Goal: Task Accomplishment & Management: Complete application form

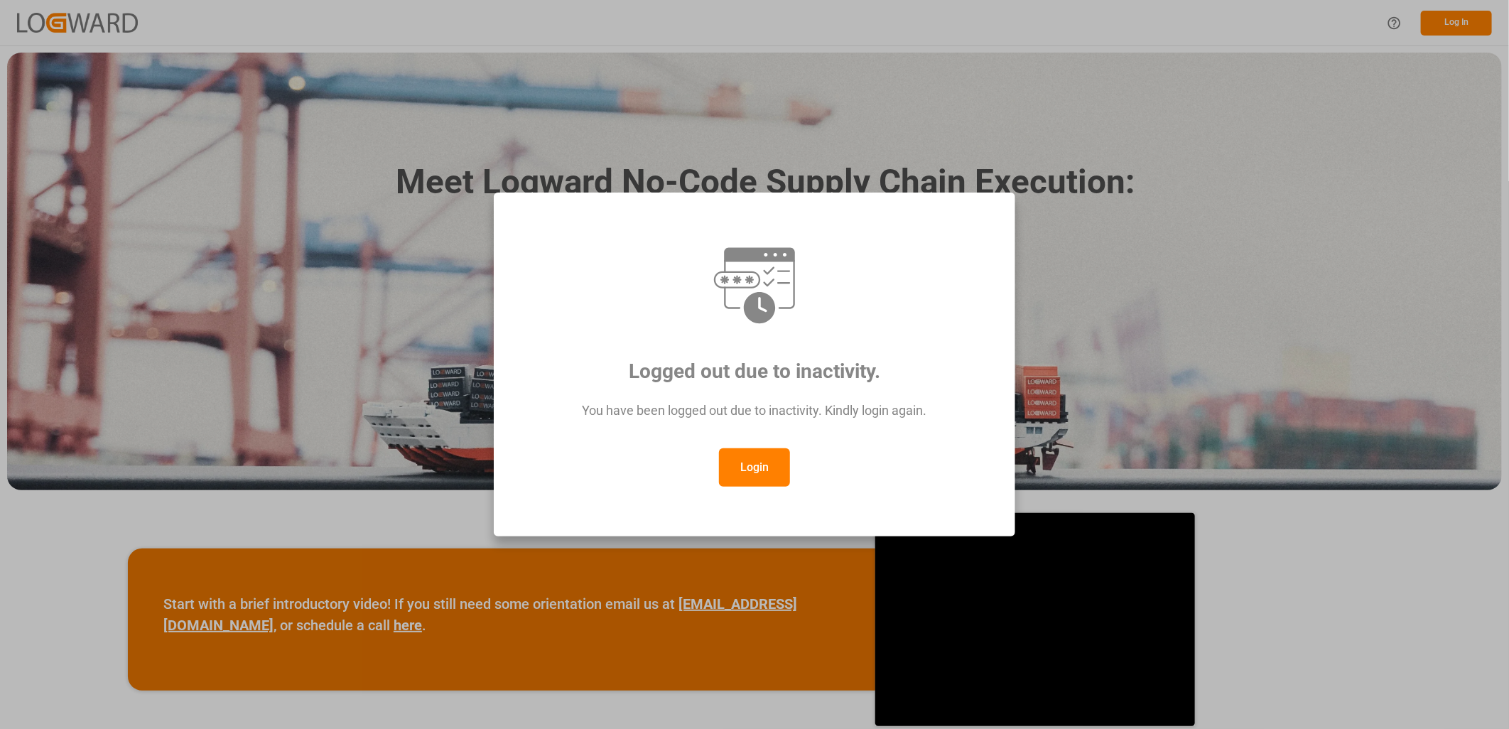
click at [749, 467] on button "Login" at bounding box center [754, 467] width 71 height 38
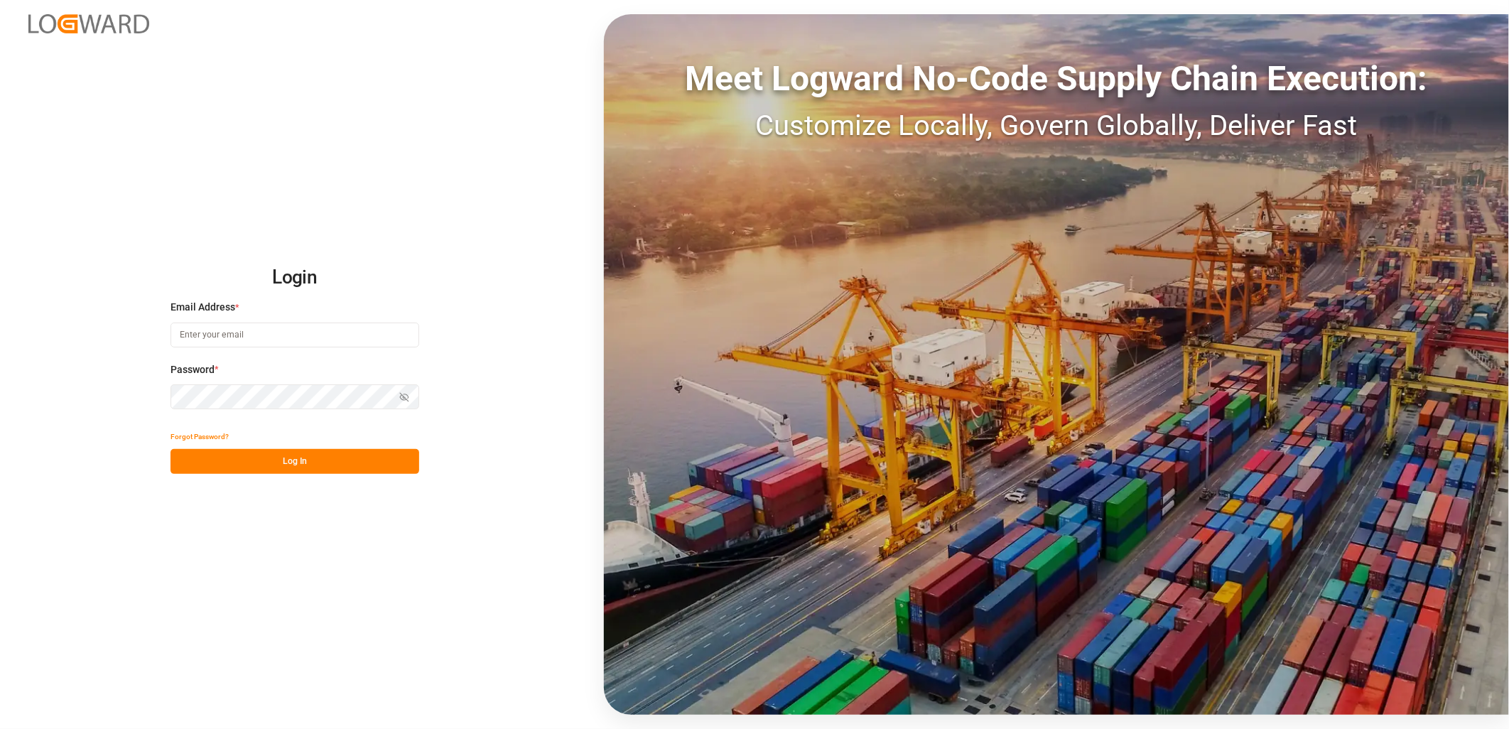
type input "lynne.st-jacques@jamindustries.com"
click at [325, 464] on button "Log In" at bounding box center [295, 461] width 249 height 25
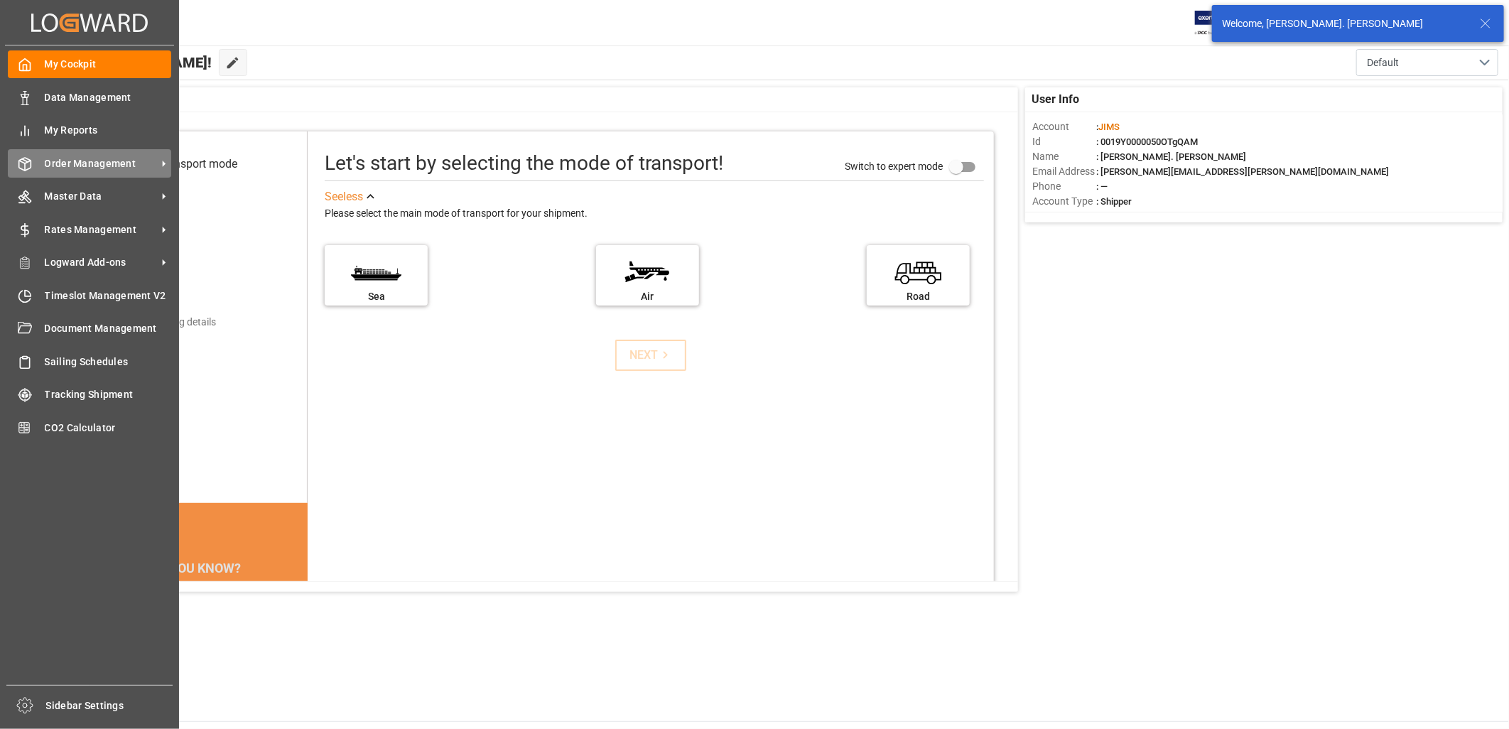
click at [58, 156] on span "Order Management" at bounding box center [101, 163] width 112 height 15
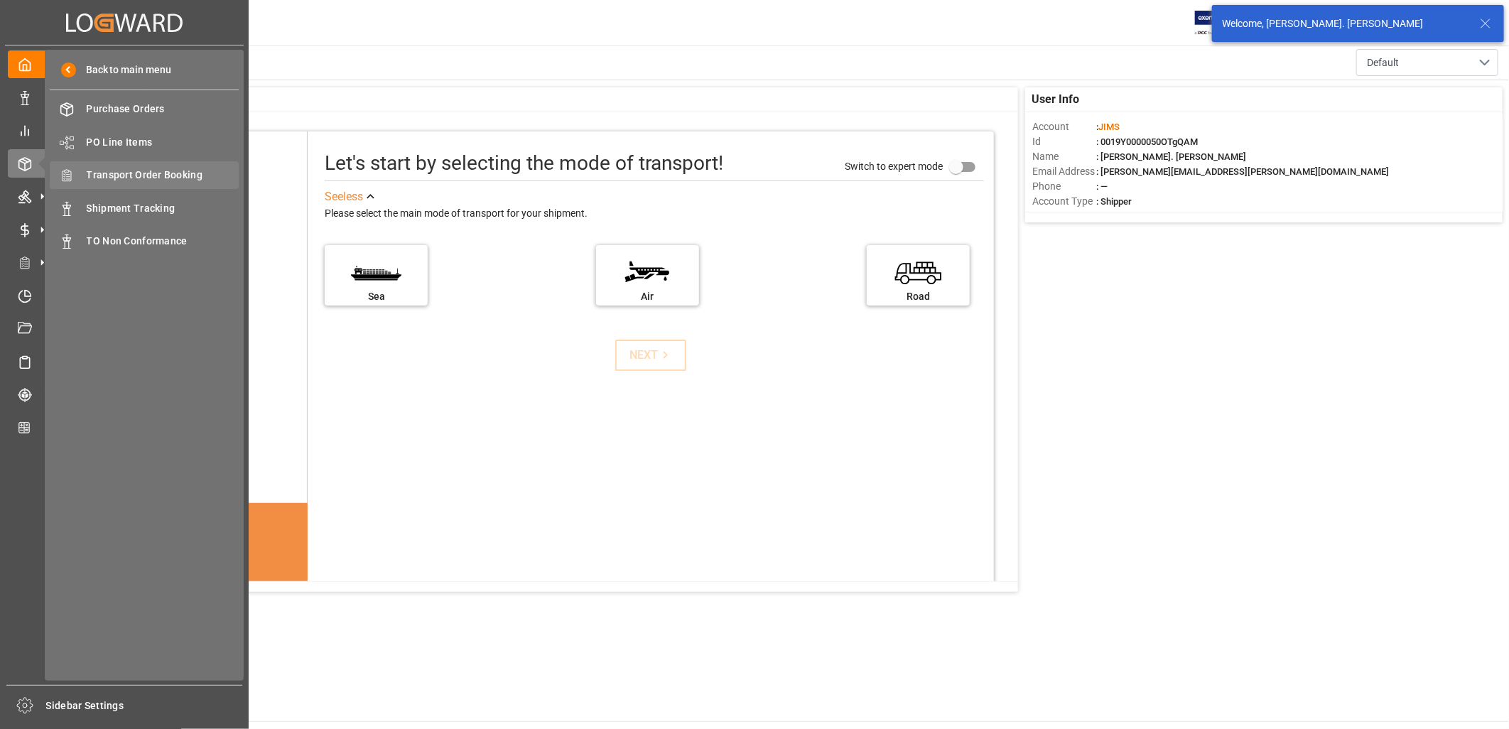
click at [139, 171] on span "Transport Order Booking" at bounding box center [163, 175] width 153 height 15
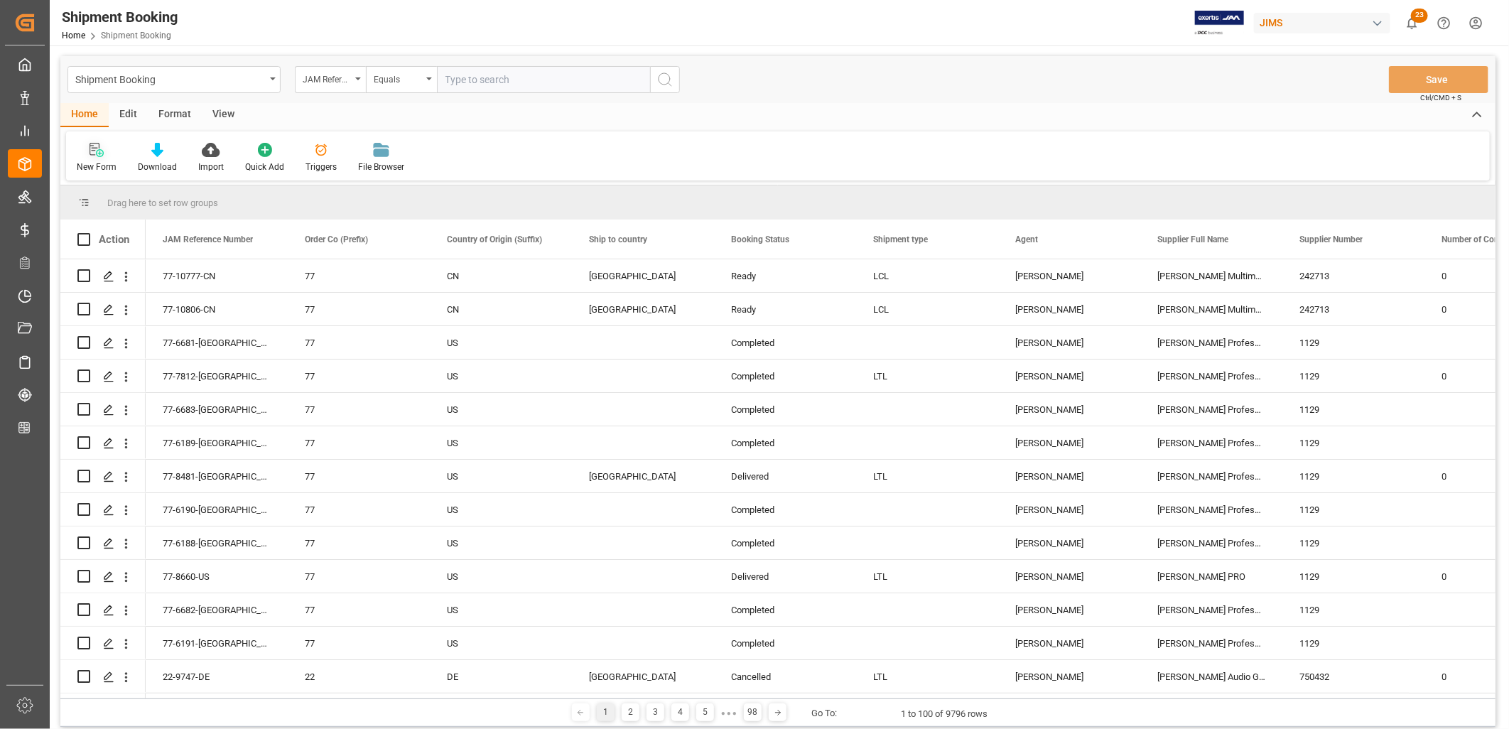
click at [96, 158] on div "New Form" at bounding box center [96, 157] width 61 height 31
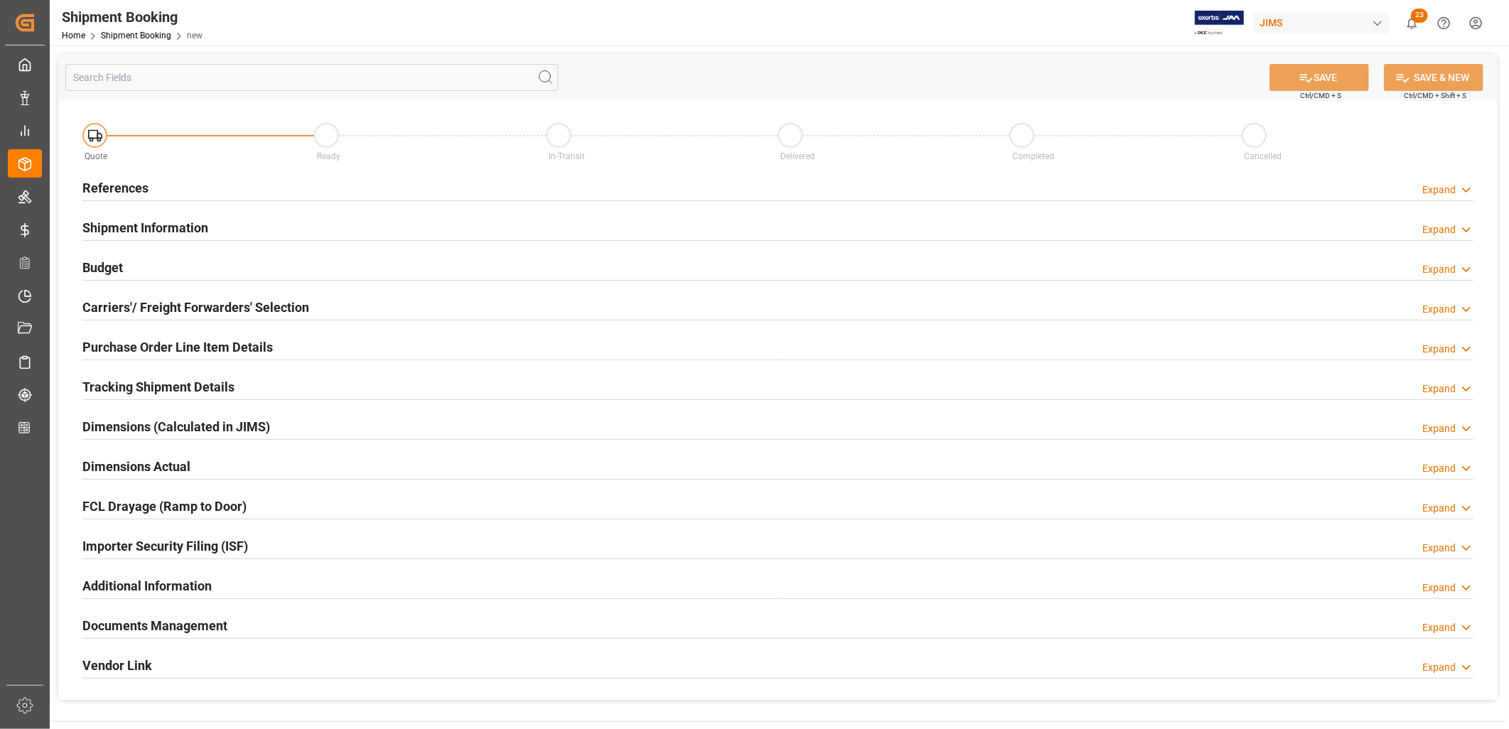
click at [125, 179] on h2 "References" at bounding box center [115, 187] width 66 height 19
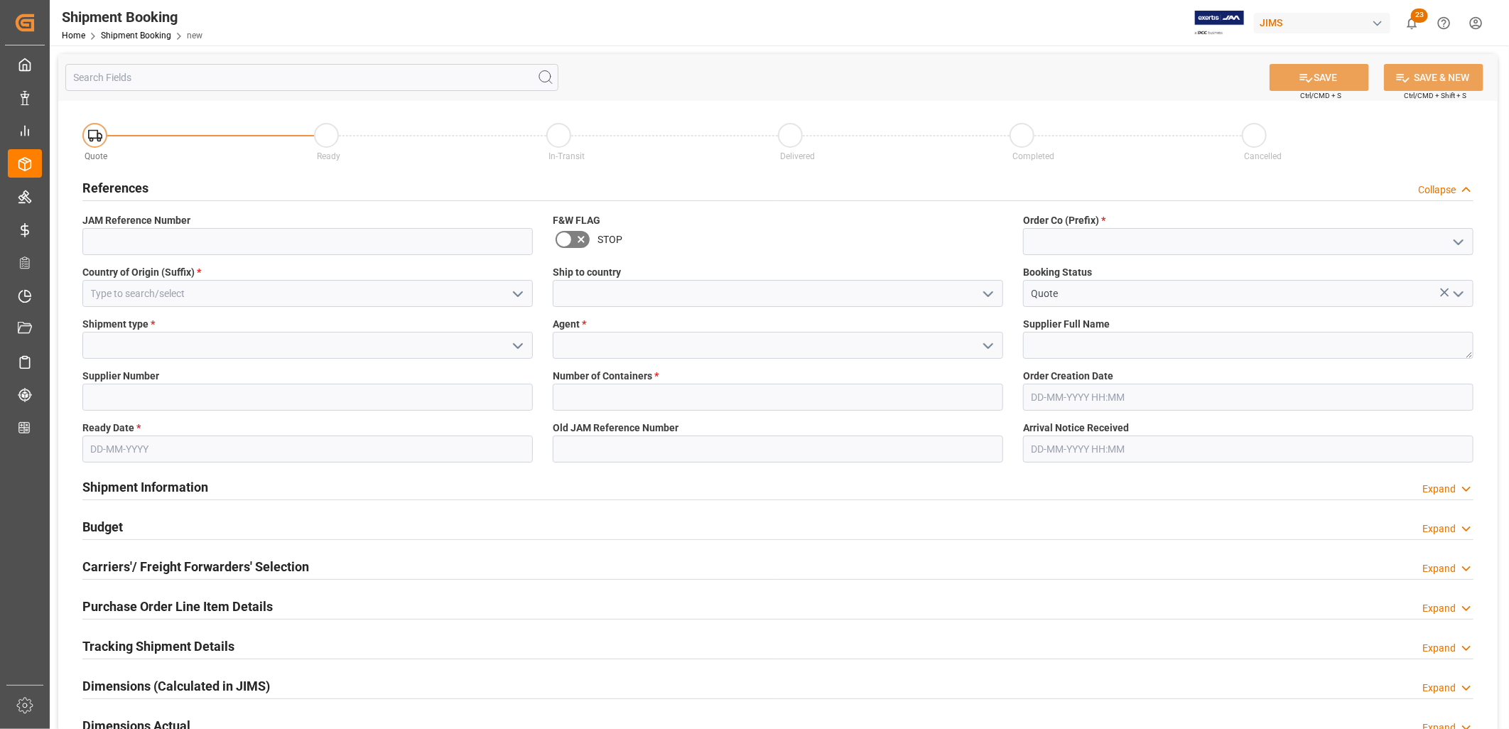
click at [1458, 239] on icon "open menu" at bounding box center [1458, 242] width 17 height 17
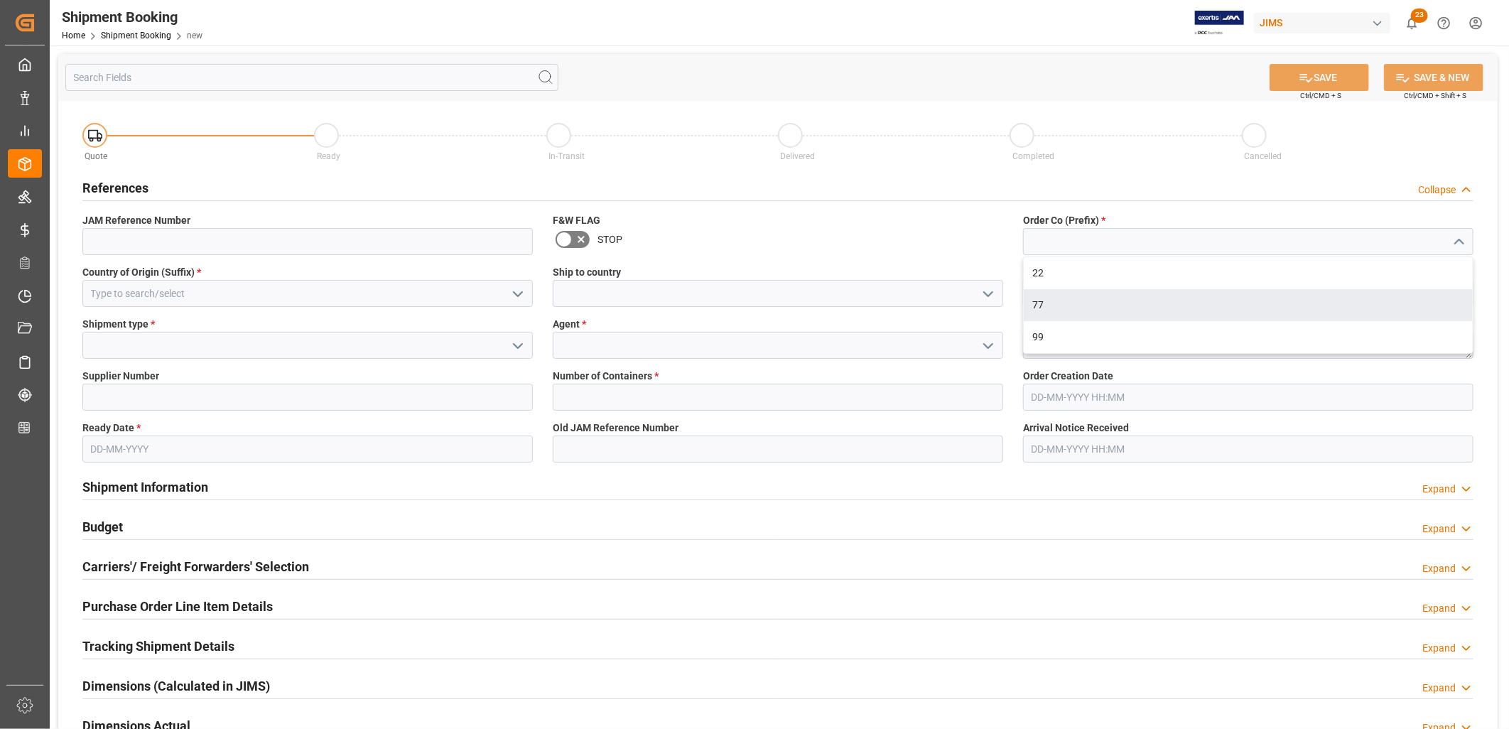
click at [1035, 294] on div "77" at bounding box center [1248, 305] width 449 height 32
type input "77"
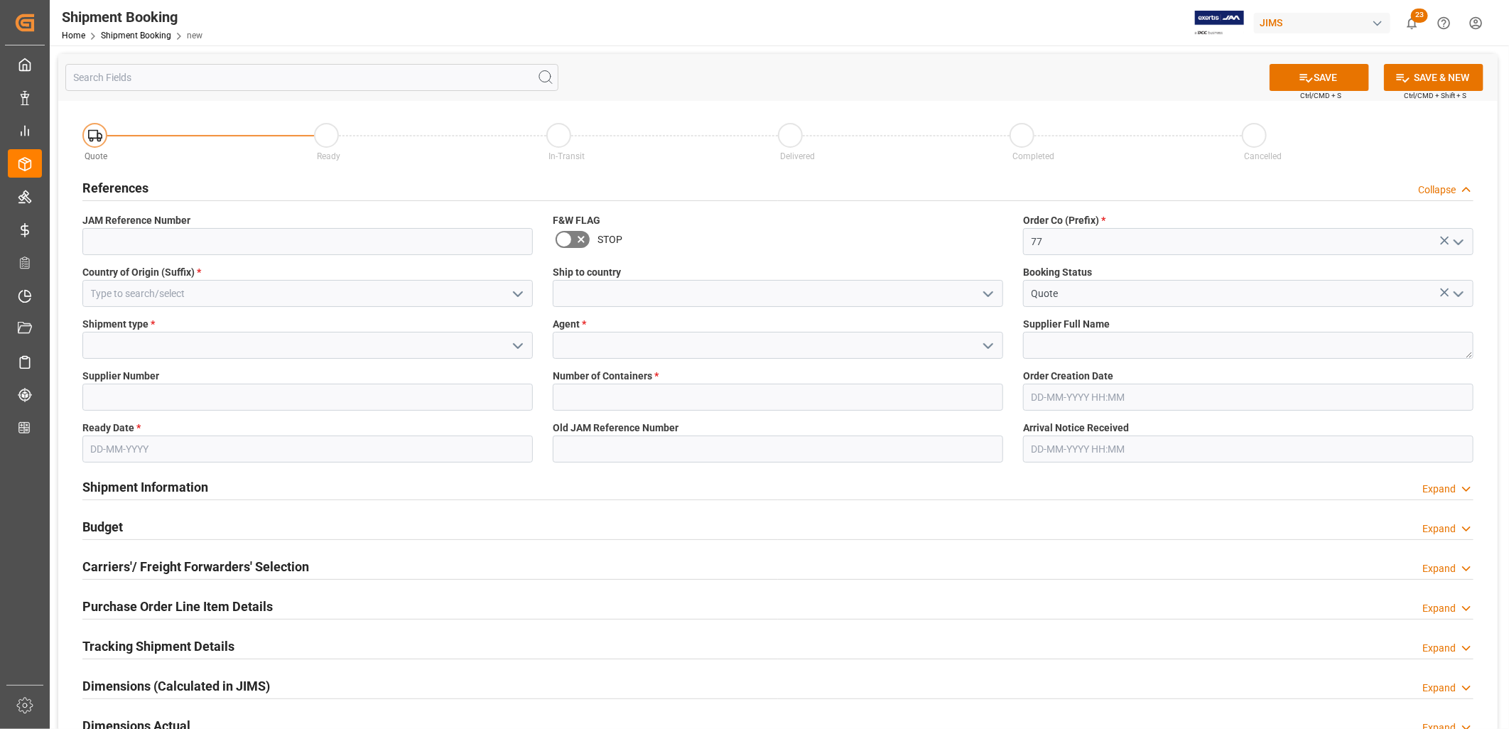
click at [990, 290] on icon "open menu" at bounding box center [988, 294] width 17 height 17
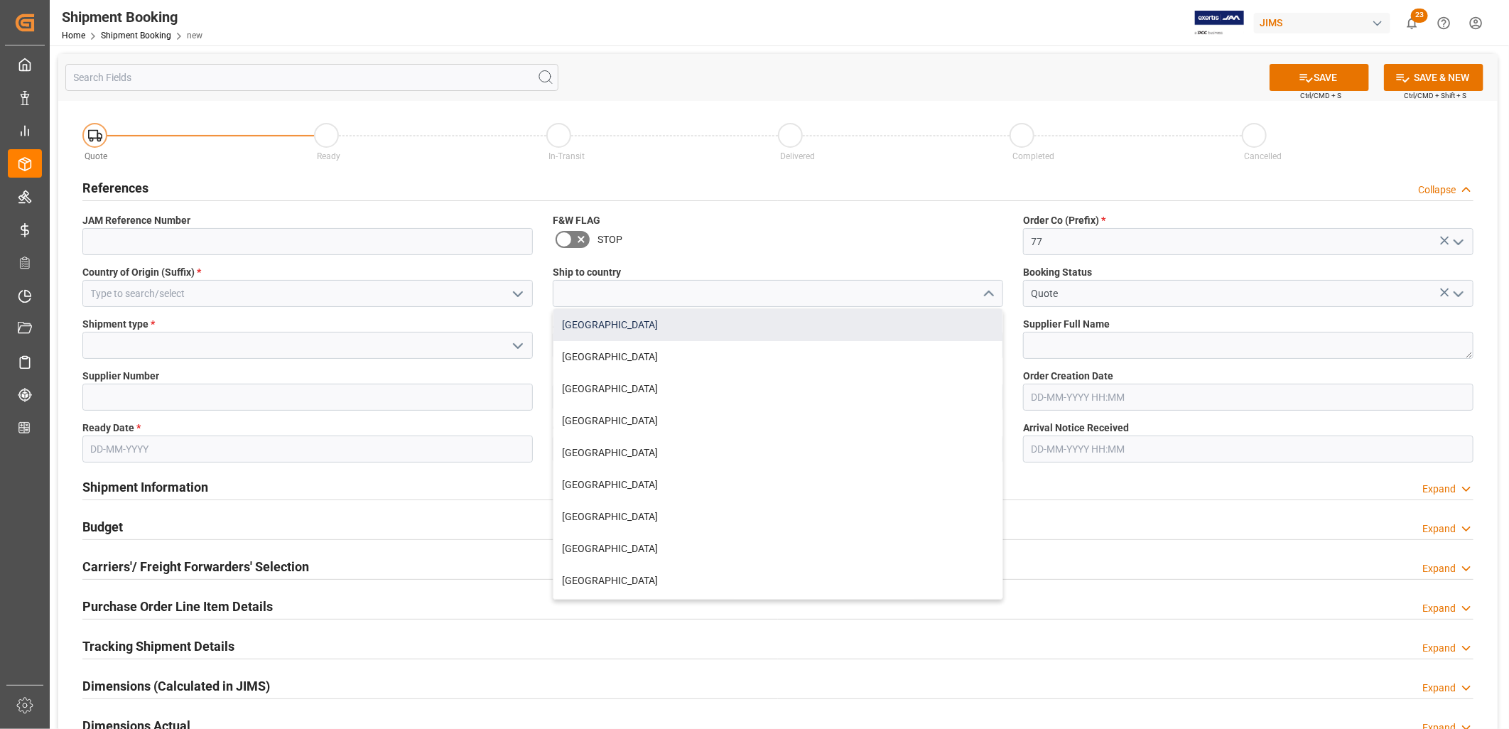
click at [583, 325] on div "[GEOGRAPHIC_DATA]" at bounding box center [777, 325] width 449 height 32
type input "[GEOGRAPHIC_DATA]"
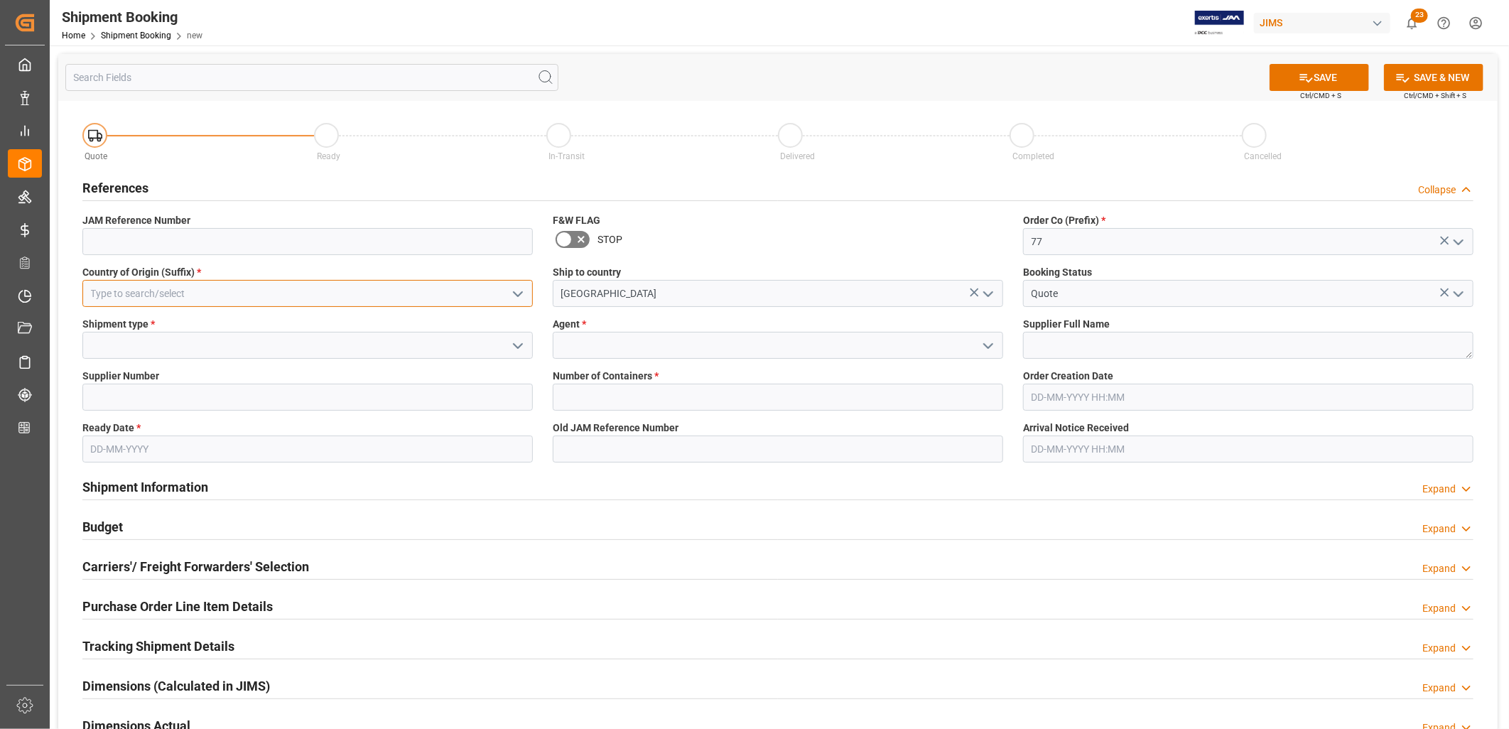
click at [141, 295] on input at bounding box center [307, 293] width 450 height 27
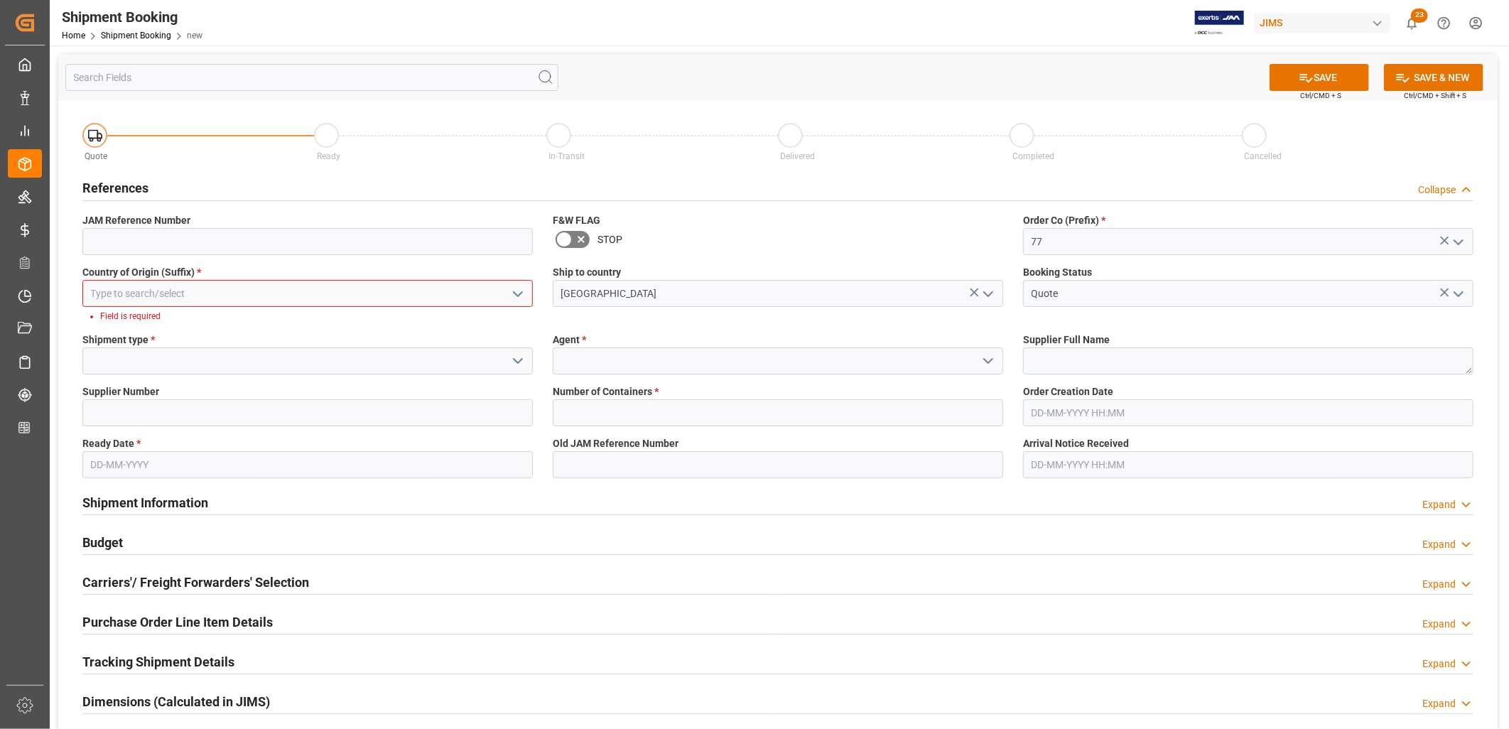
click at [519, 291] on icon "open menu" at bounding box center [517, 294] width 17 height 17
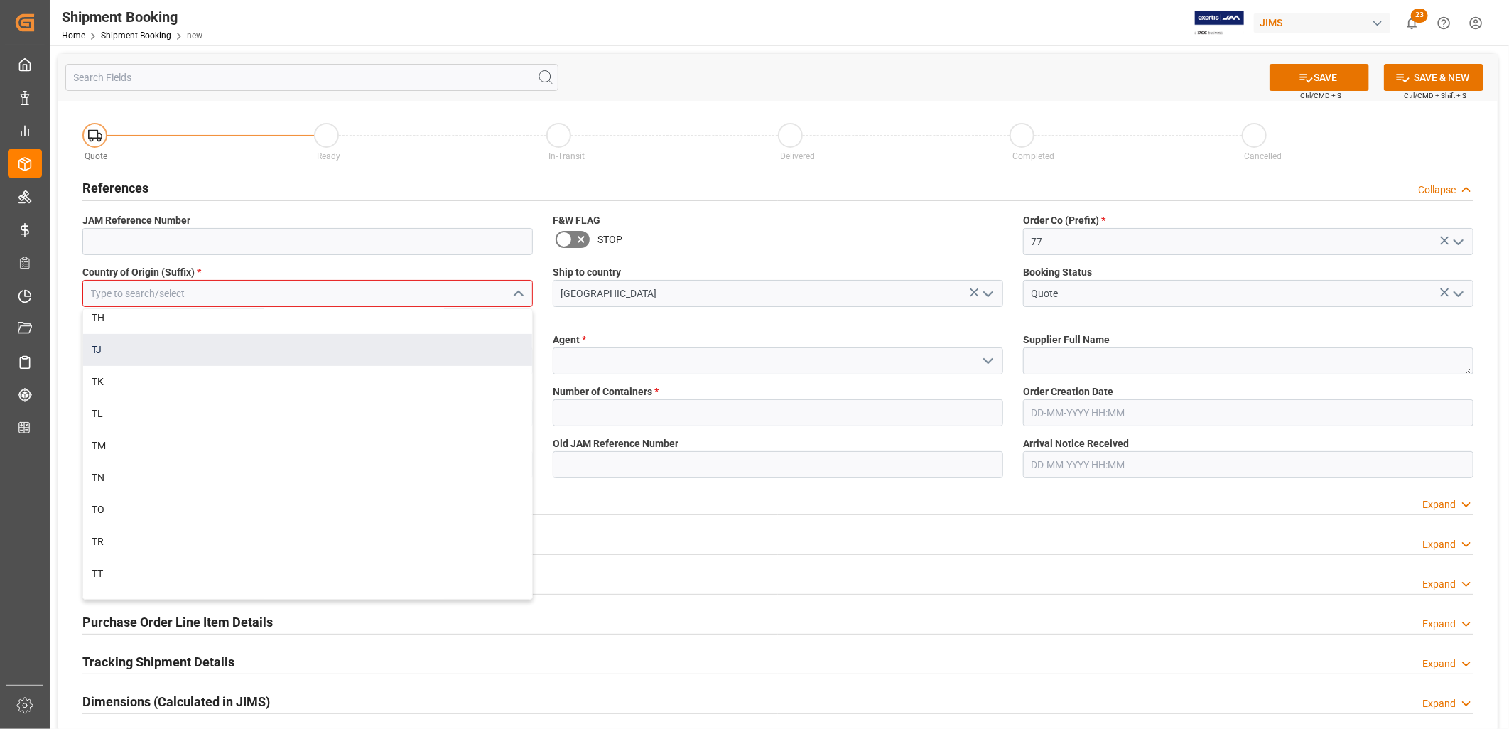
scroll to position [7184, 0]
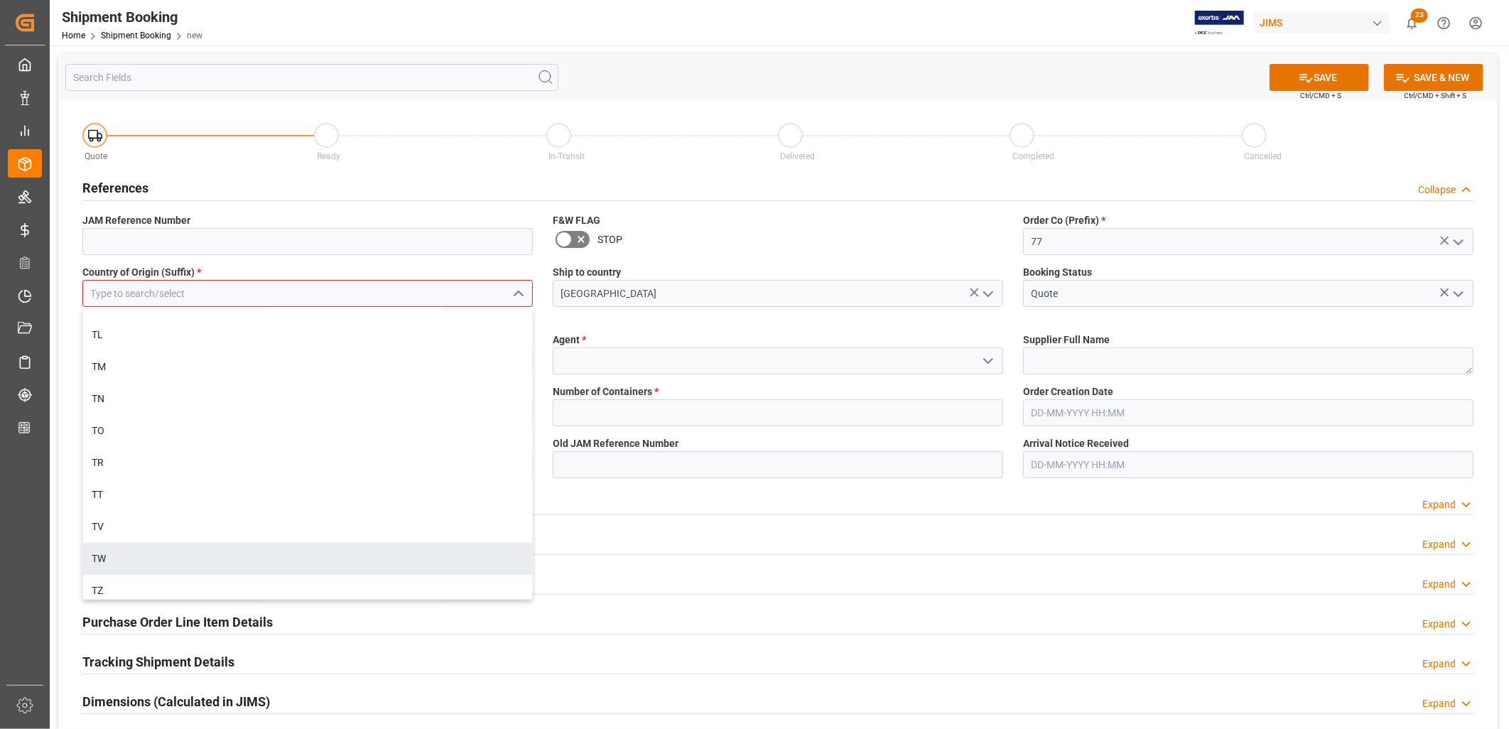
click at [95, 551] on div "TW" at bounding box center [307, 559] width 449 height 32
type input "TW"
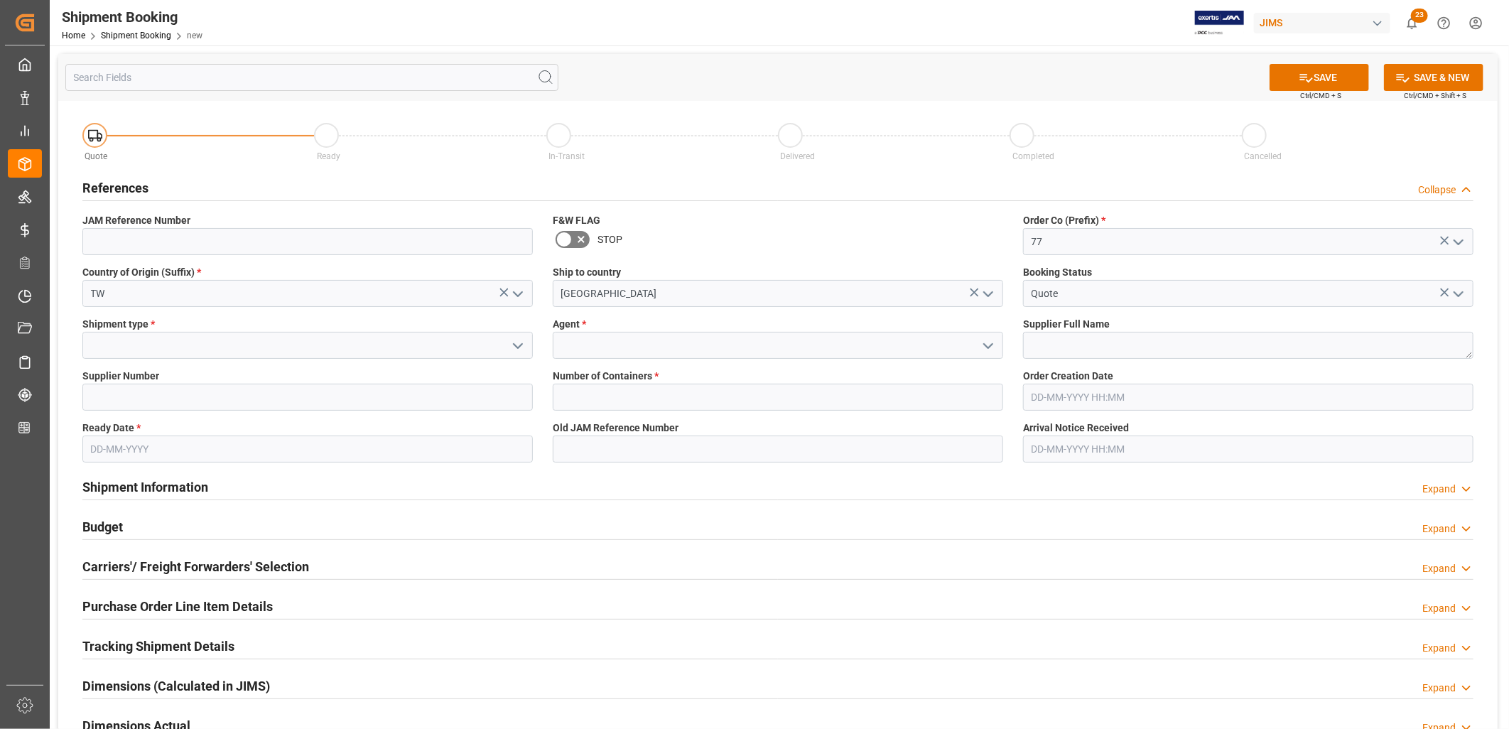
click at [513, 342] on icon "open menu" at bounding box center [517, 345] width 17 height 17
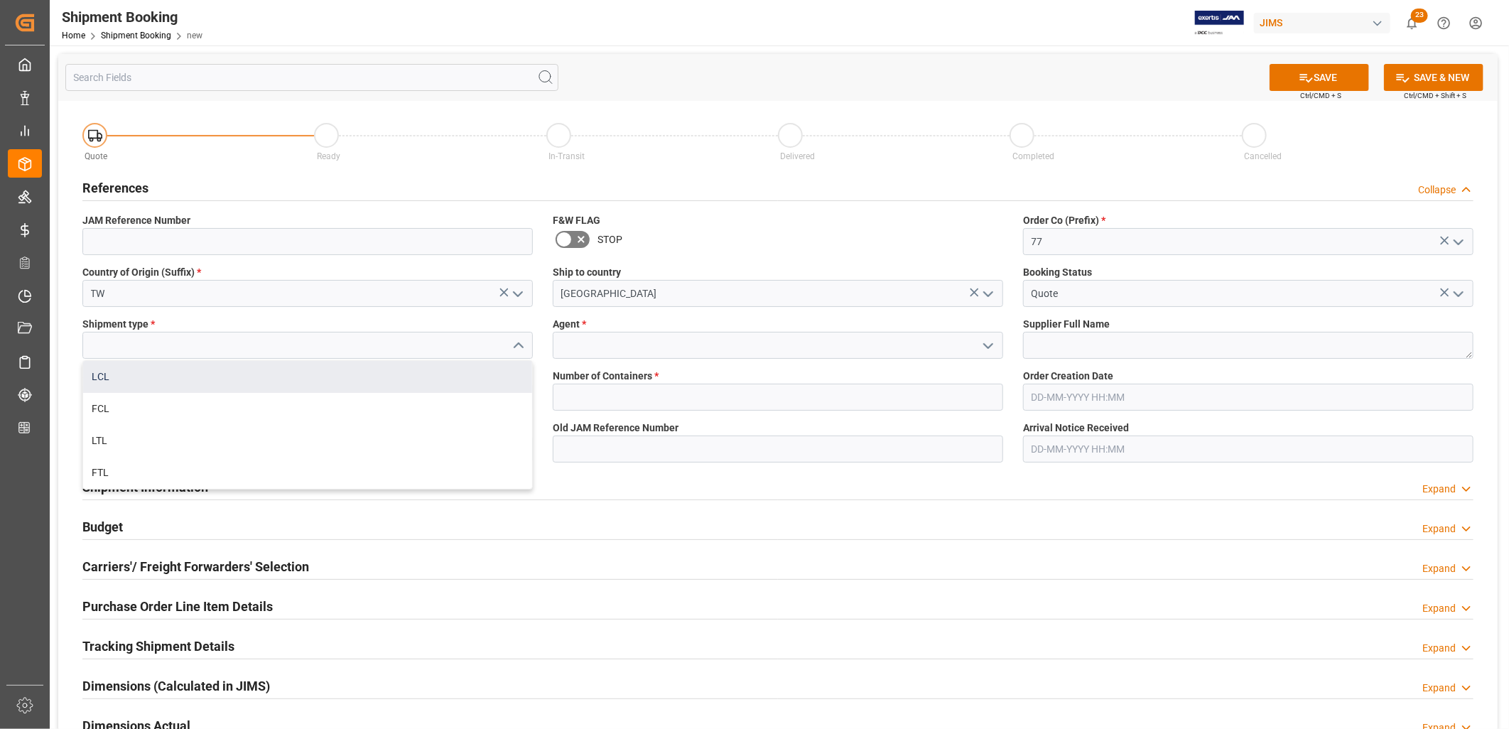
click at [90, 375] on div "LCL" at bounding box center [307, 377] width 449 height 32
type input "LCL"
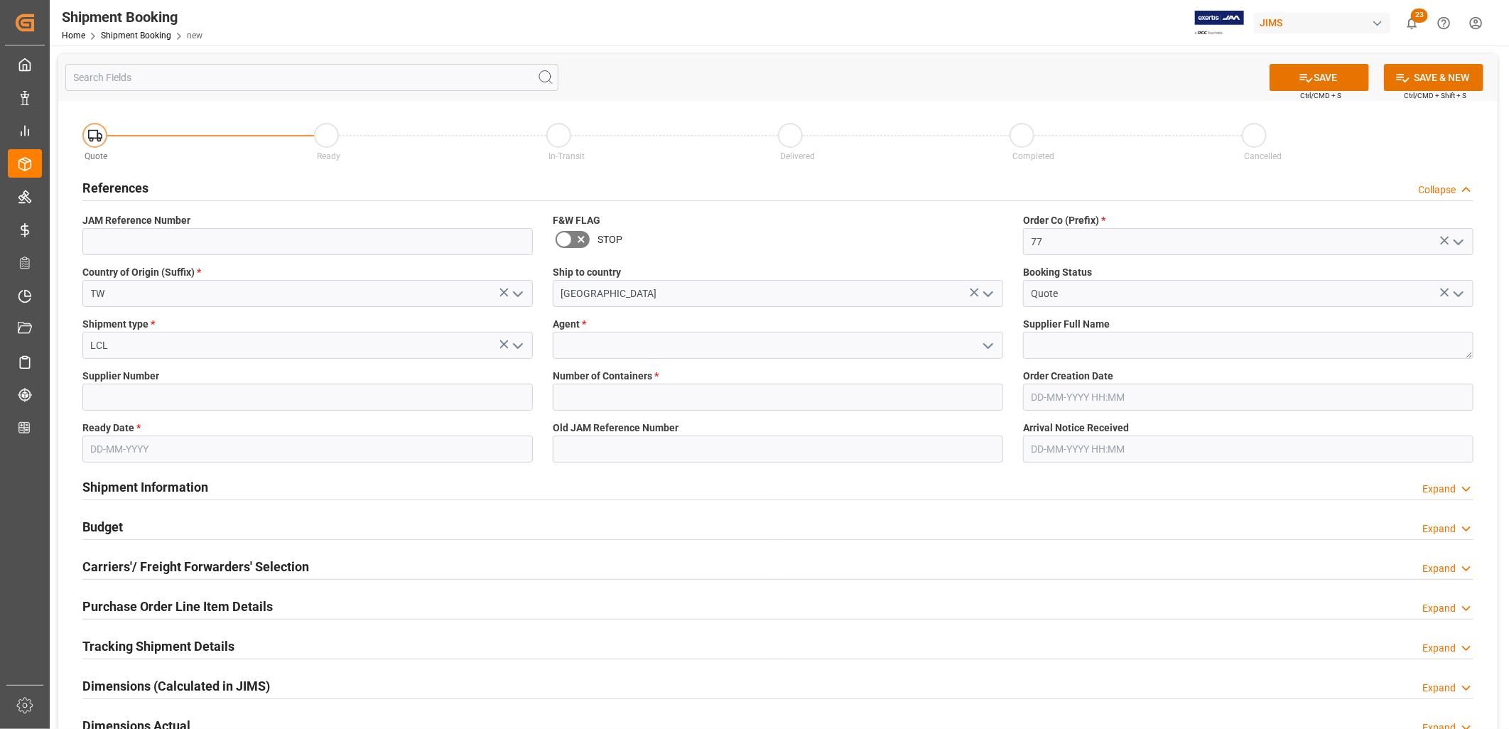
click at [989, 345] on icon "open menu" at bounding box center [988, 345] width 17 height 17
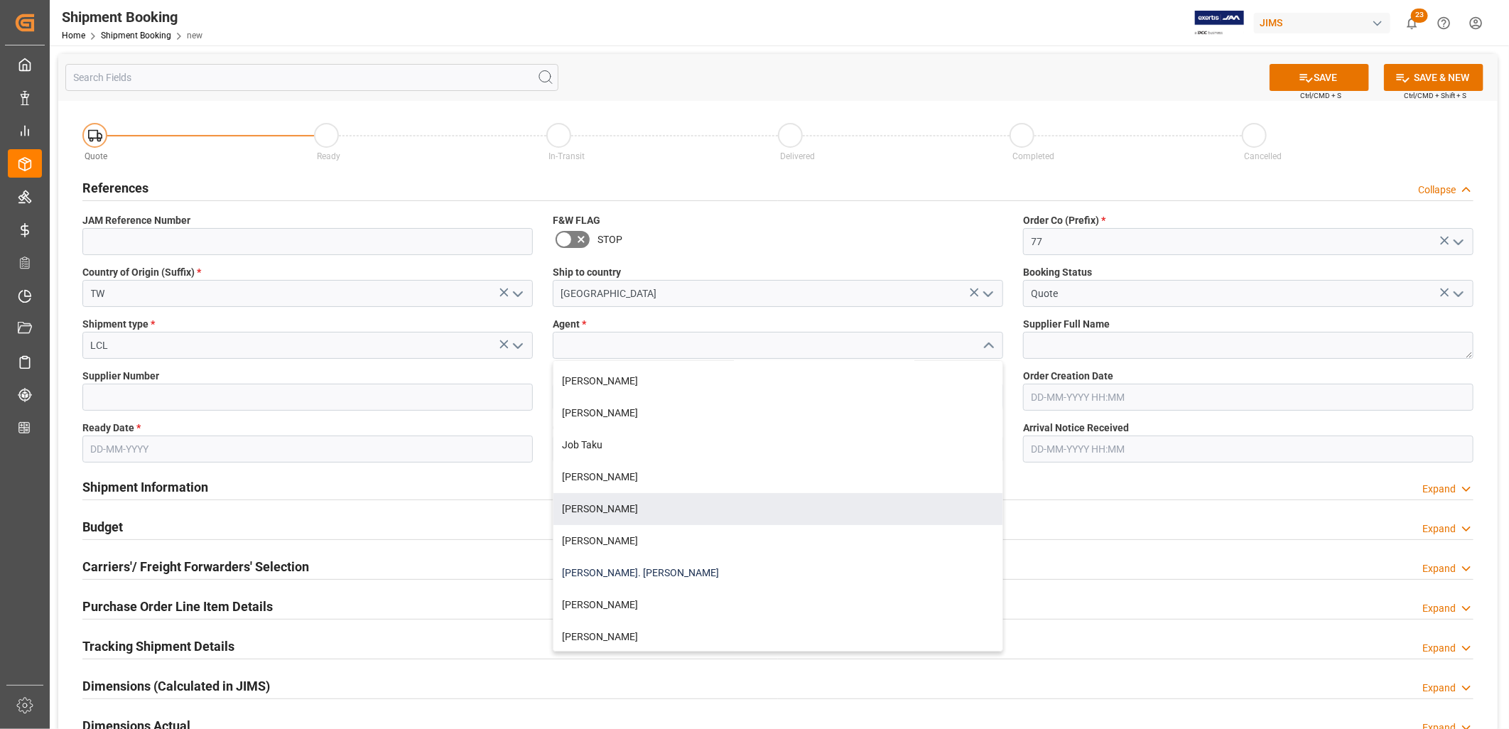
scroll to position [473, 0]
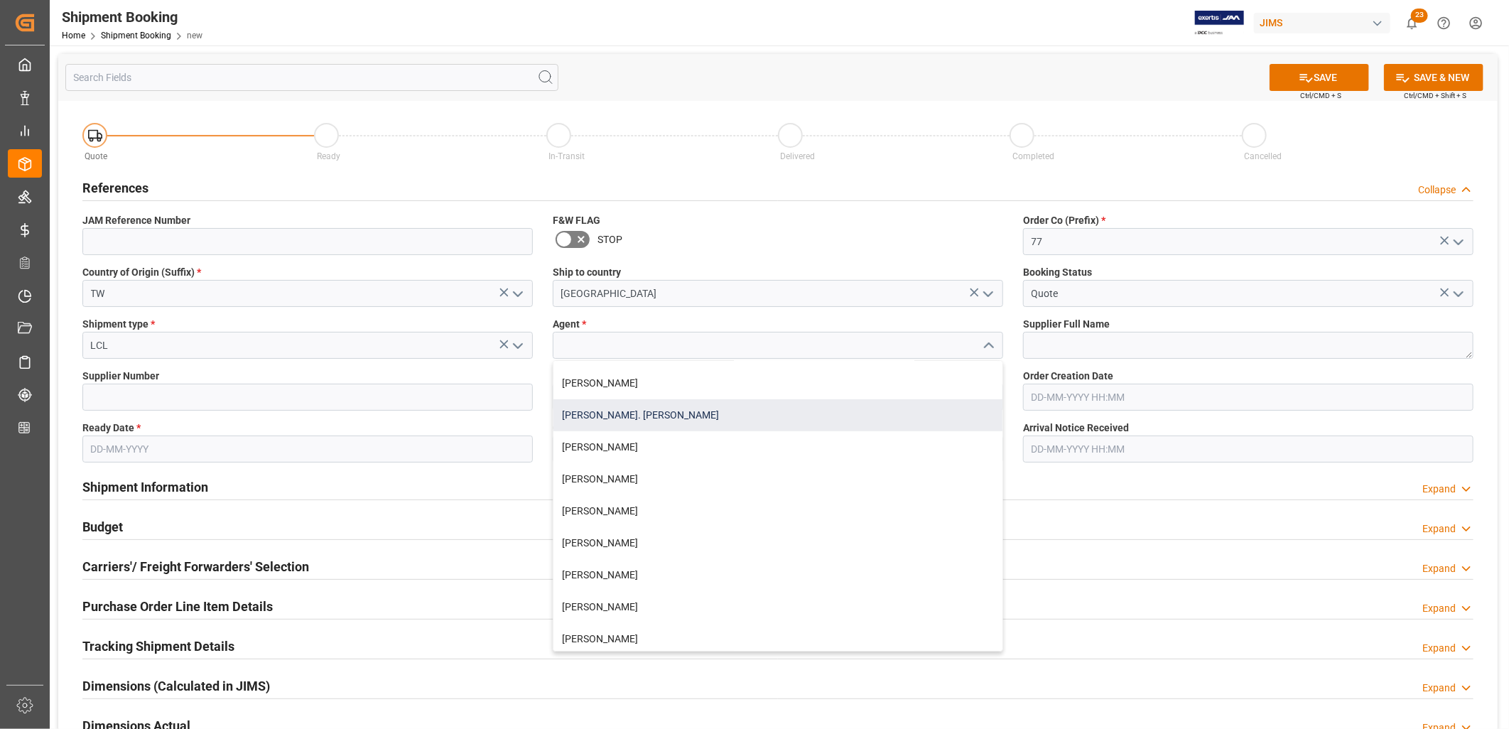
click at [611, 416] on div "[PERSON_NAME]. [PERSON_NAME]" at bounding box center [777, 415] width 449 height 32
type input "[PERSON_NAME]. [PERSON_NAME]"
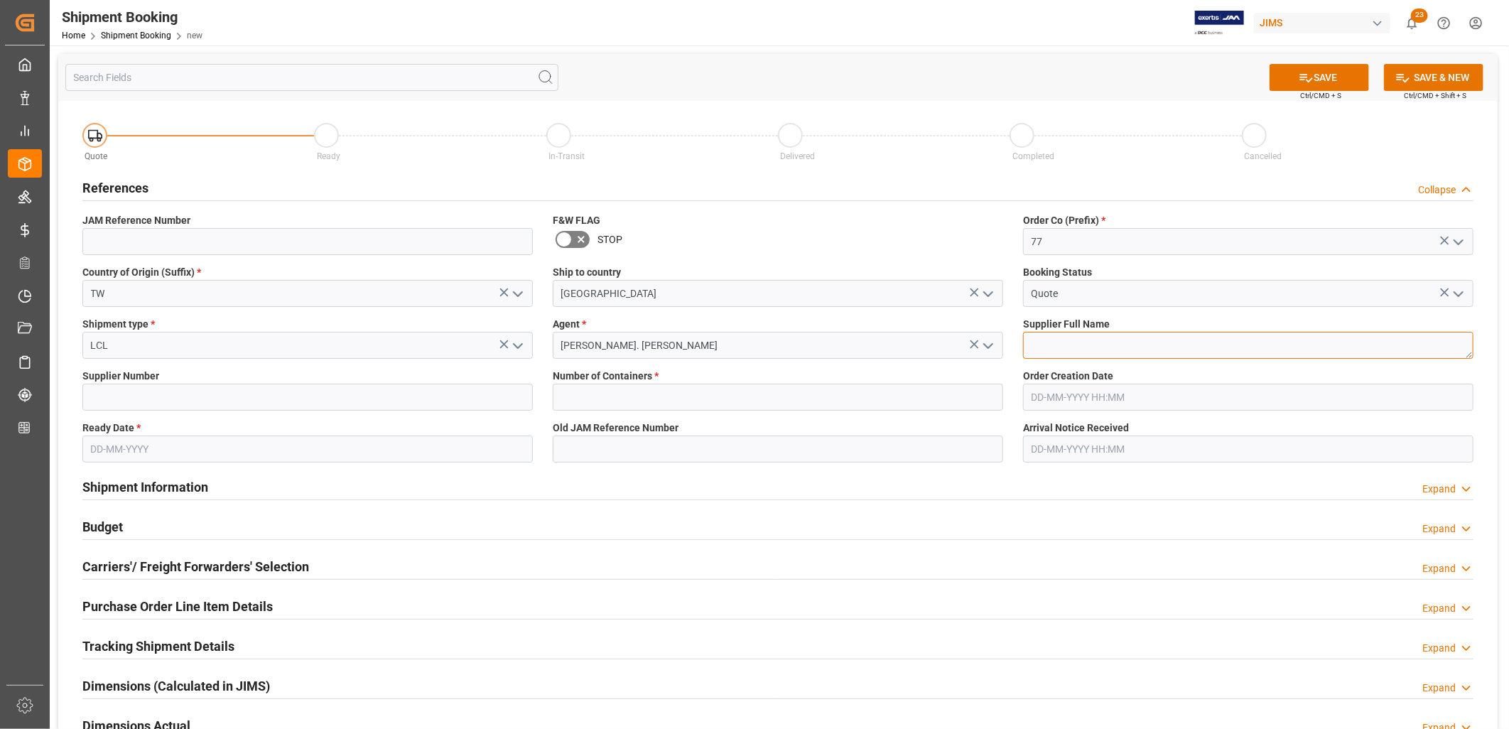
click at [1059, 337] on textarea at bounding box center [1248, 345] width 450 height 27
type textarea "Remo Asia ([GEOGRAPHIC_DATA])"
click at [91, 395] on input at bounding box center [307, 397] width 450 height 27
type input "131479"
click at [609, 392] on input "text" at bounding box center [778, 397] width 450 height 27
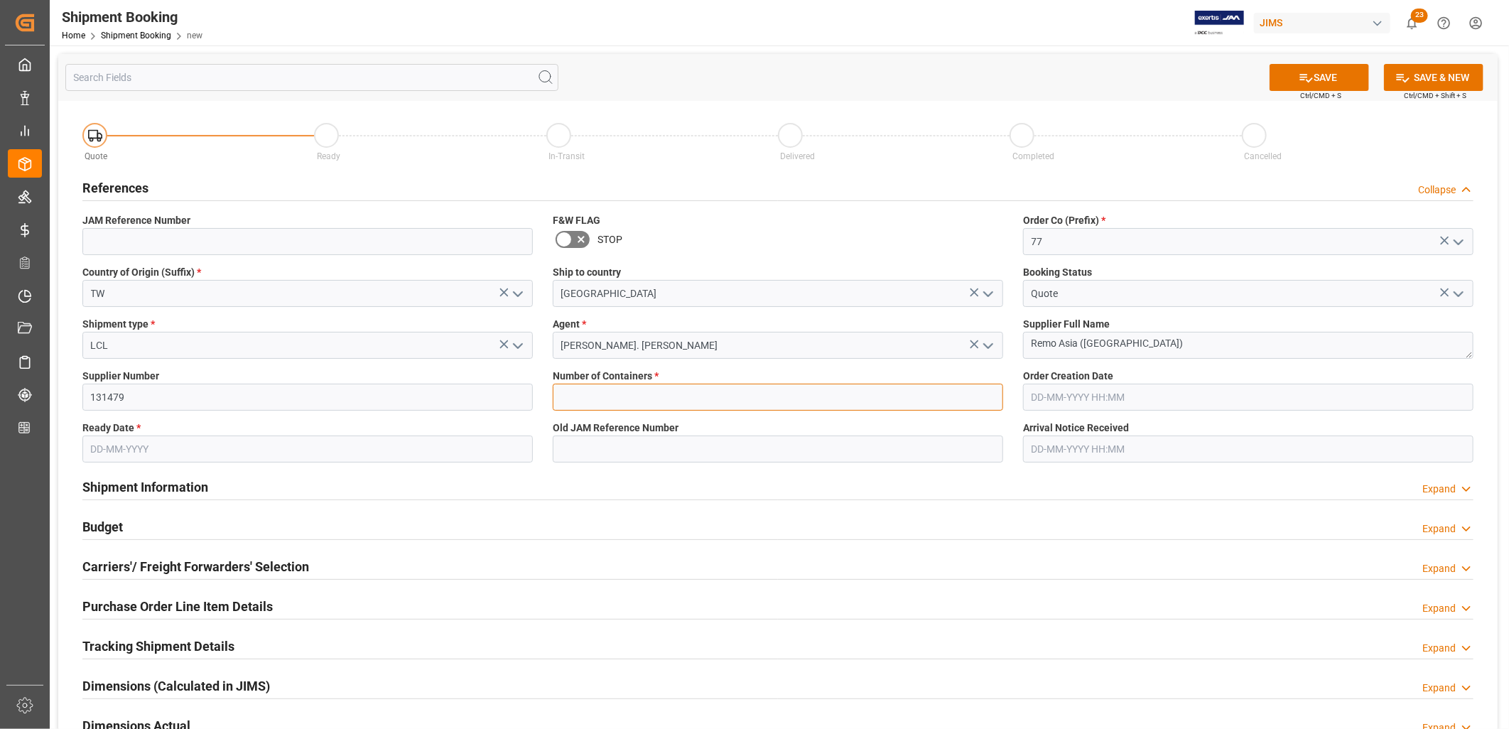
type input "0"
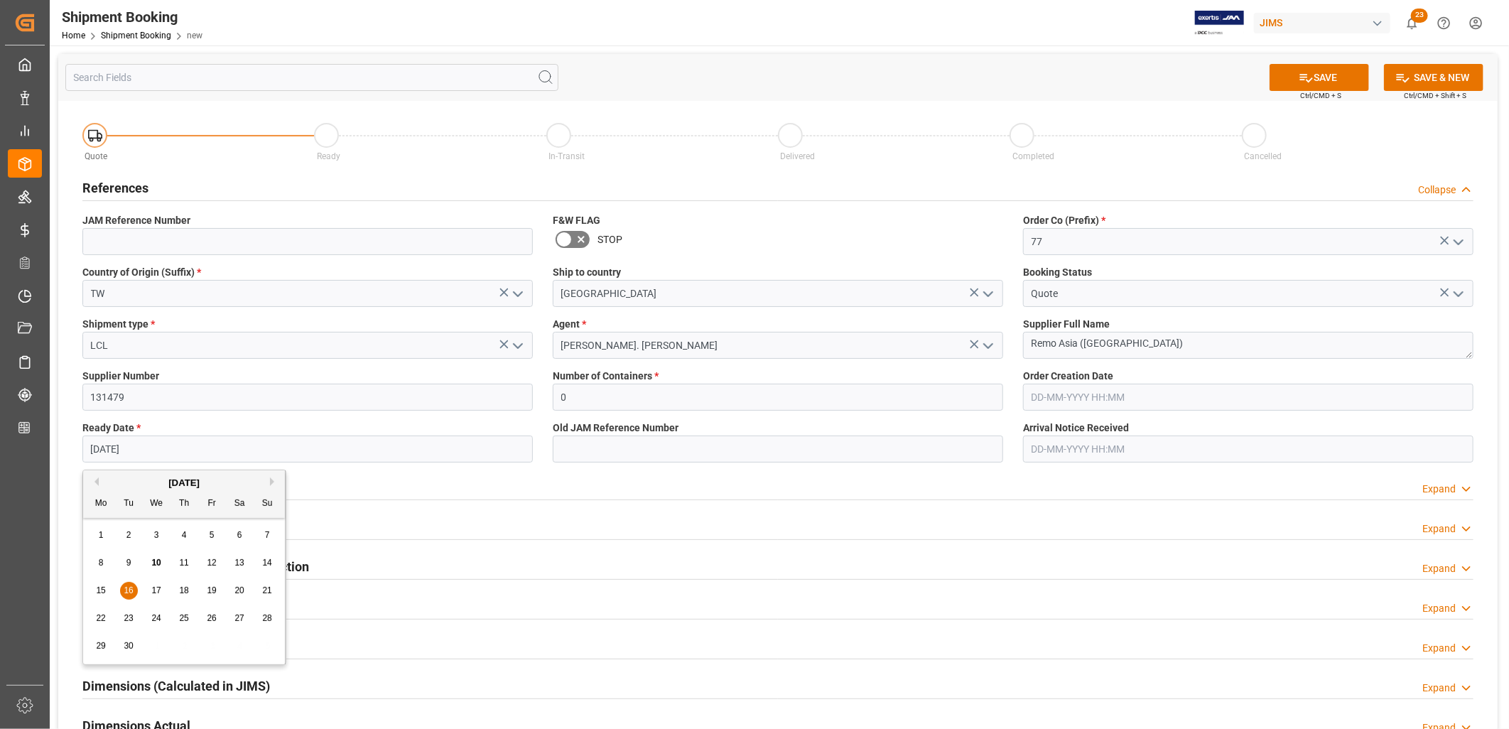
click at [168, 449] on input "16-09-2025" at bounding box center [307, 449] width 450 height 27
click at [272, 482] on button "Next Month" at bounding box center [274, 481] width 9 height 9
click at [128, 587] on span "14" at bounding box center [128, 590] width 9 height 10
type input "[DATE]"
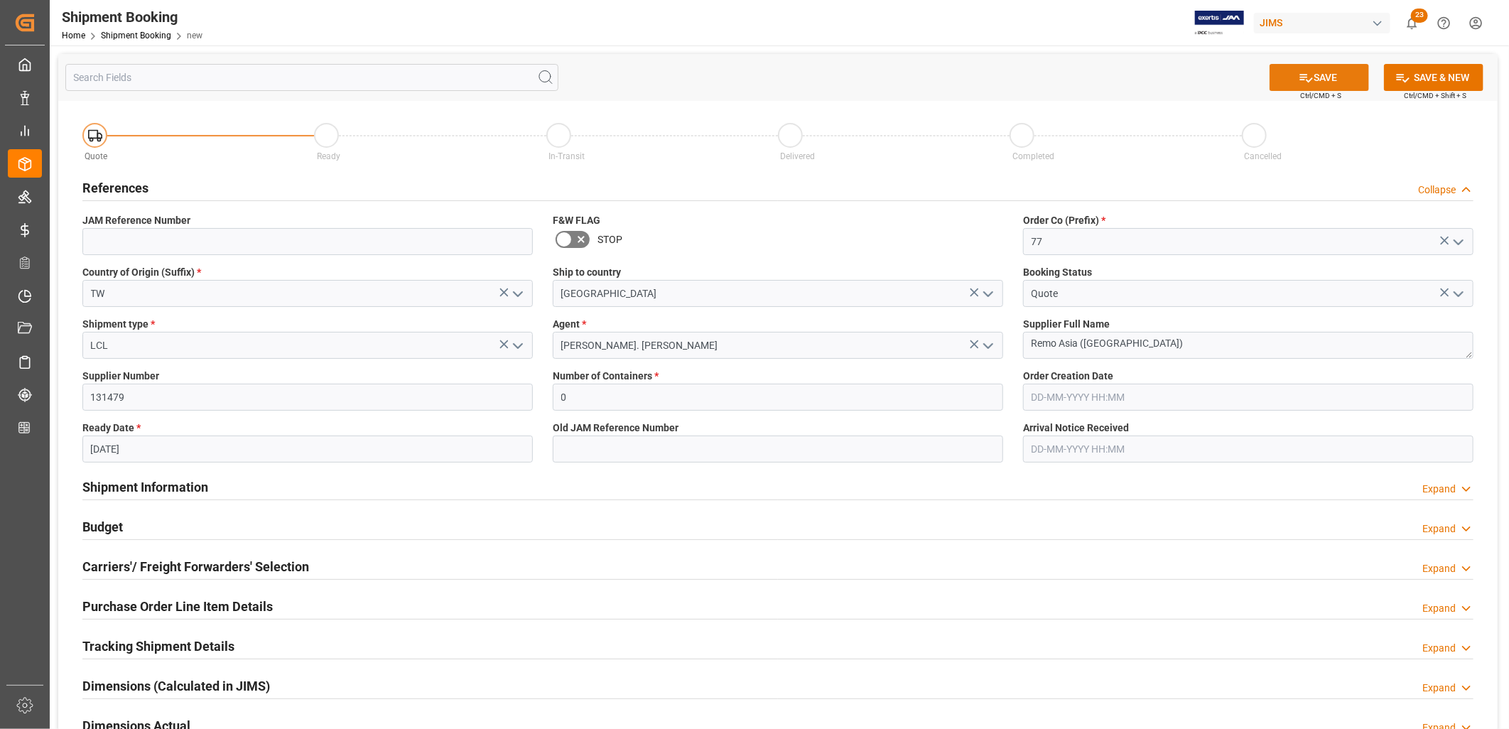
click at [1334, 67] on button "SAVE" at bounding box center [1319, 77] width 99 height 27
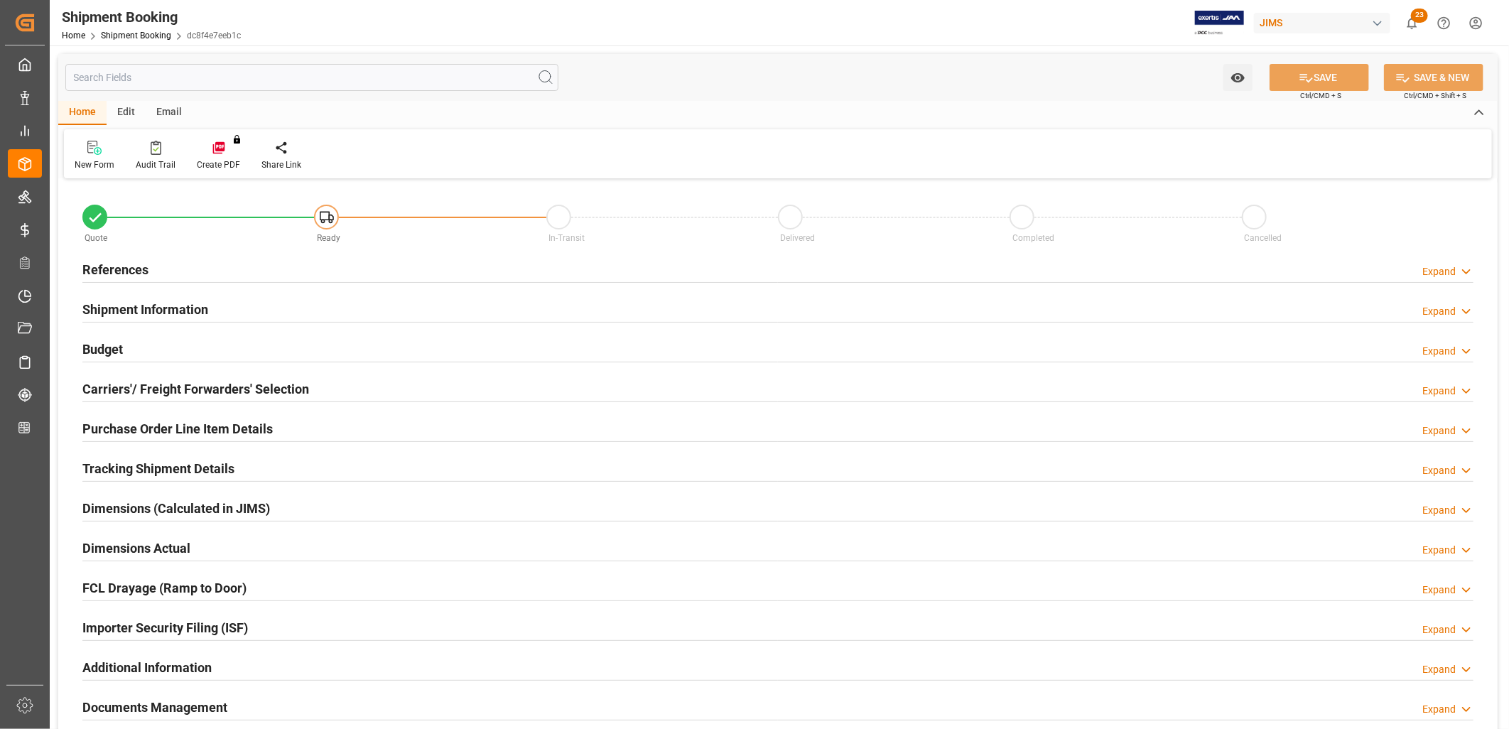
type input "0"
type input "[DATE]"
click at [116, 270] on h2 "References" at bounding box center [115, 269] width 66 height 19
